Goal: Information Seeking & Learning: Learn about a topic

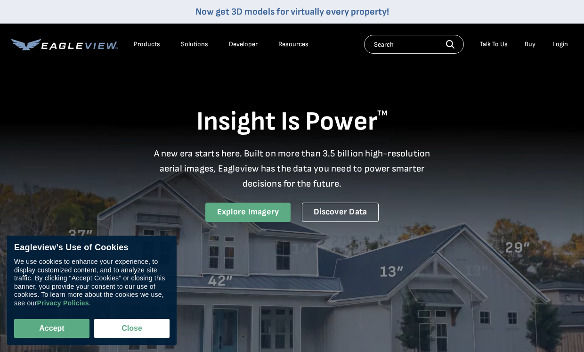
click at [259, 208] on link "Explore Imagery" at bounding box center [249, 212] width 86 height 19
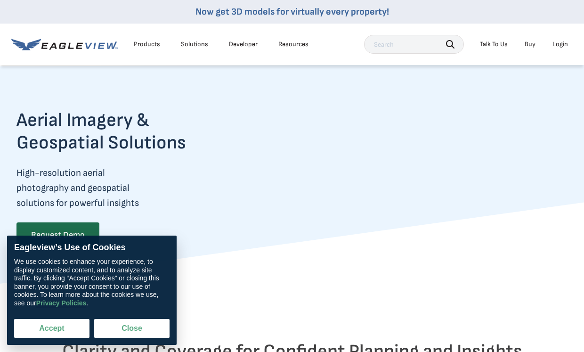
click at [41, 322] on button "Accept" at bounding box center [51, 328] width 75 height 19
checkbox input "true"
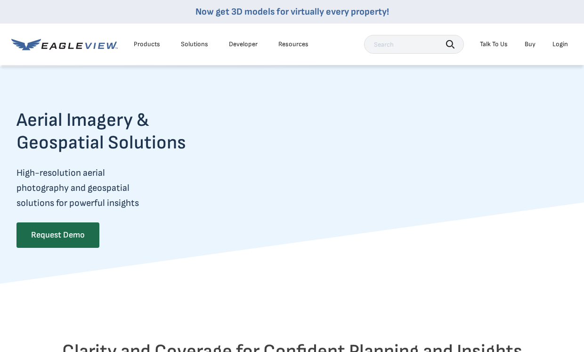
click at [559, 44] on div "Login" at bounding box center [561, 44] width 16 height 8
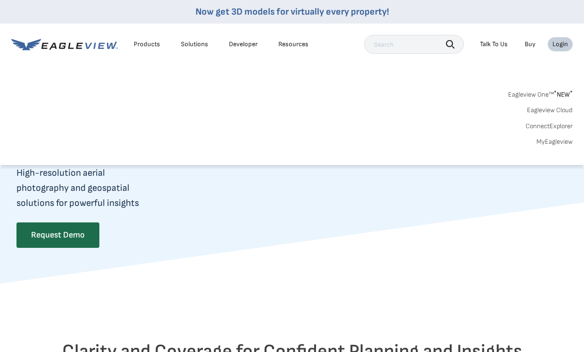
click at [554, 97] on link "Eagleview One™ * NEW *" at bounding box center [541, 93] width 65 height 11
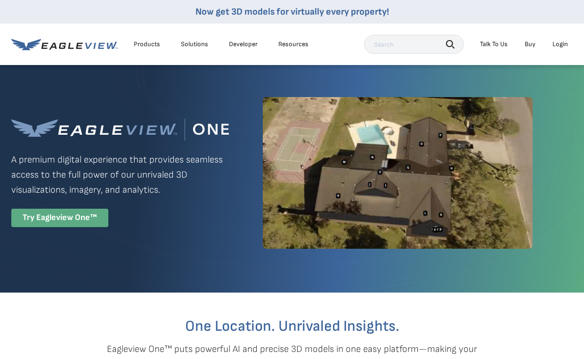
click at [67, 221] on div "Try Eagleview One™" at bounding box center [59, 218] width 97 height 18
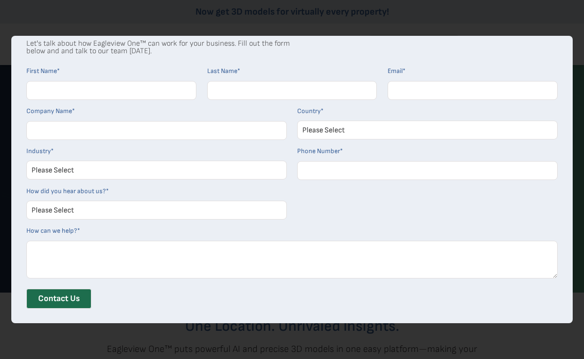
scroll to position [44, 0]
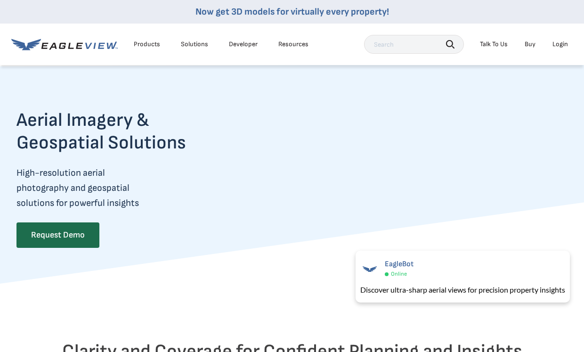
click at [203, 41] on div "Solutions" at bounding box center [194, 44] width 27 height 8
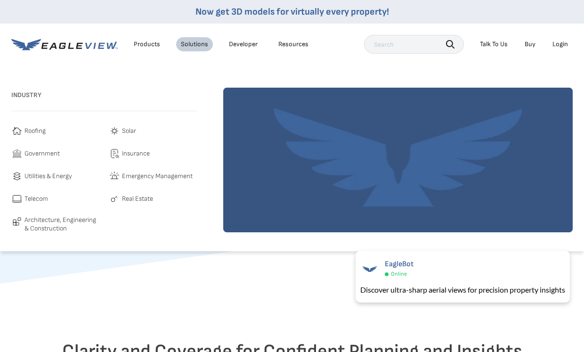
click at [280, 43] on div "Resources" at bounding box center [294, 44] width 30 height 8
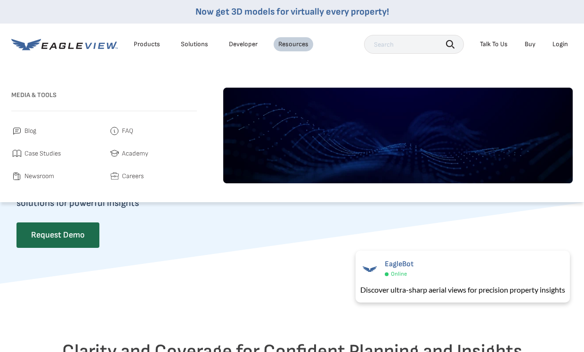
click at [154, 44] on div "Products" at bounding box center [147, 44] width 26 height 8
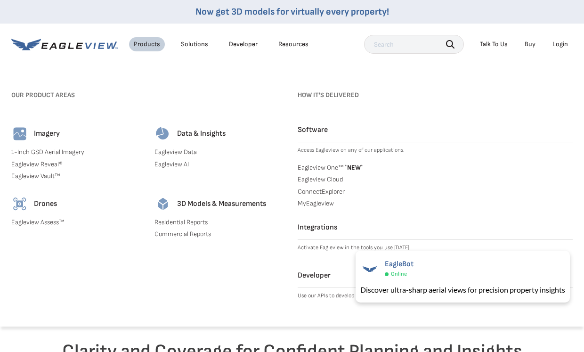
click at [29, 151] on link "1-Inch GSD Aerial Imagery" at bounding box center [77, 152] width 132 height 8
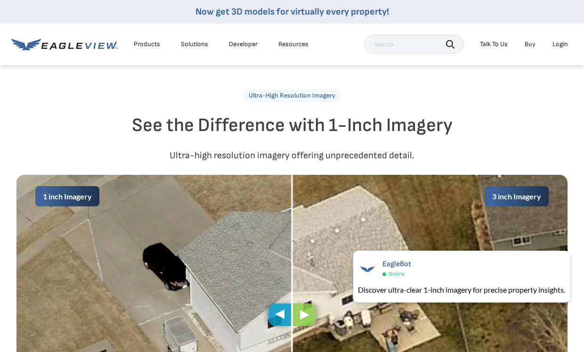
scroll to position [518, 0]
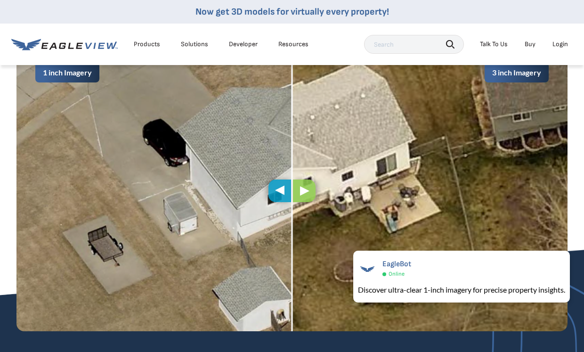
click at [291, 42] on div "Resources" at bounding box center [294, 44] width 30 height 8
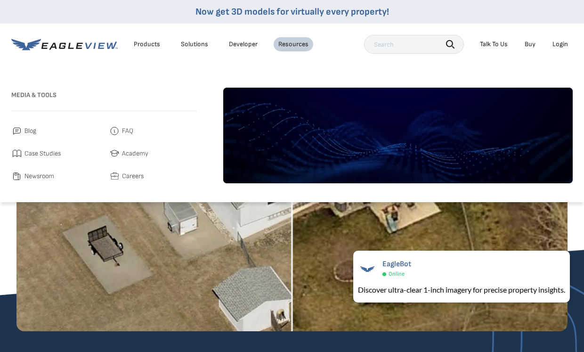
click at [33, 153] on span "Case Studies" at bounding box center [43, 153] width 36 height 11
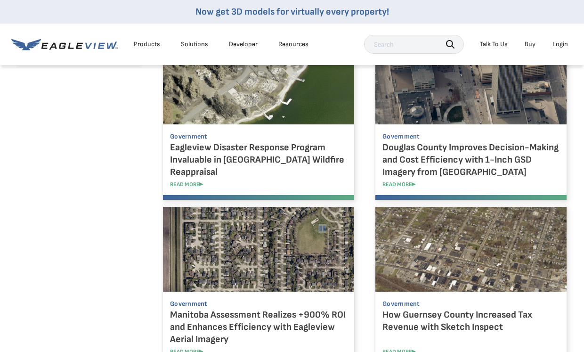
scroll to position [848, 0]
